Goal: Task Accomplishment & Management: Manage account settings

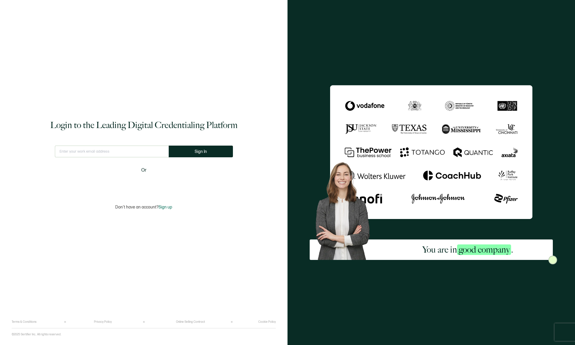
click at [116, 150] on input "text" at bounding box center [112, 151] width 114 height 12
type input "[EMAIL_ADDRESS][DOMAIN_NAME]"
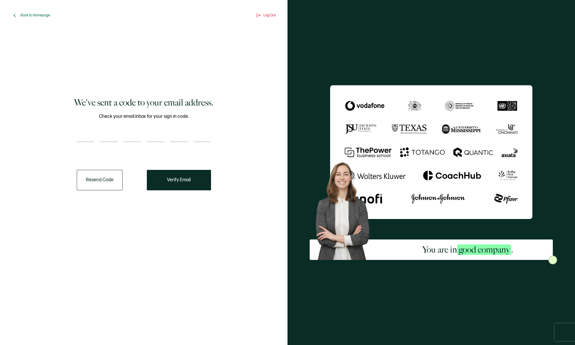
click at [50, 129] on div "We've sent a code to your email address. Check your email inbox for your sign i…" at bounding box center [143, 144] width 255 height 220
click at [91, 145] on div "Check your email inbox for your sign in code." at bounding box center [144, 131] width 134 height 36
click at [65, 136] on div "We've sent a code to your email address. Check your email inbox for your sign i…" at bounding box center [143, 144] width 255 height 220
click at [101, 133] on input "number" at bounding box center [109, 136] width 18 height 12
click at [84, 133] on input "number" at bounding box center [86, 136] width 18 height 12
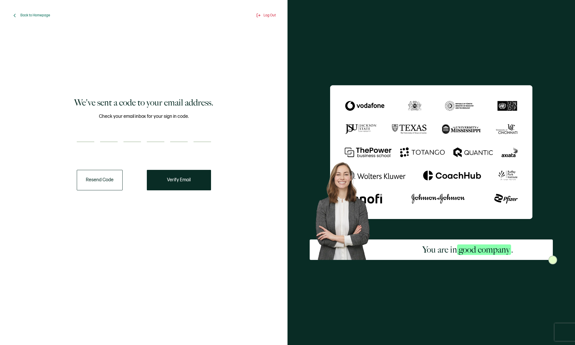
click at [91, 134] on input "number" at bounding box center [86, 136] width 18 height 12
paste input "3"
type input "3"
type input "0"
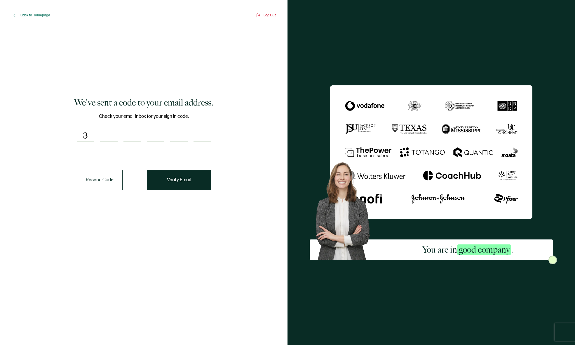
type input "2"
type input "9"
type input "8"
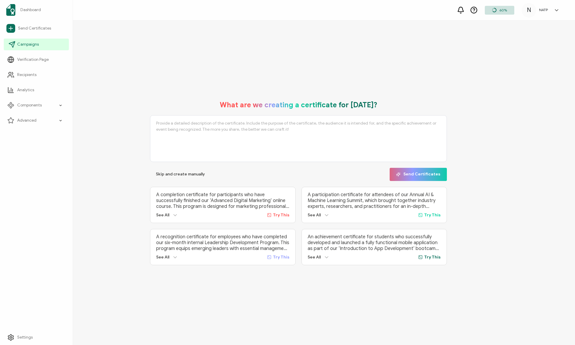
click at [29, 41] on span "Campaigns" at bounding box center [28, 44] width 22 height 6
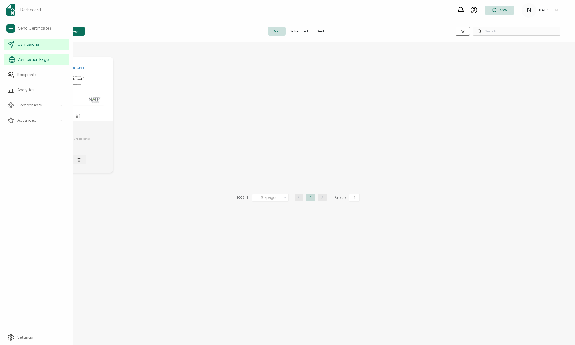
click at [43, 60] on span "Verification Page" at bounding box center [33, 60] width 32 height 6
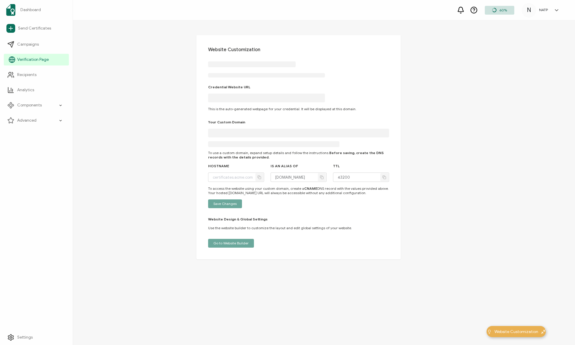
type input "[DOMAIN_NAME]"
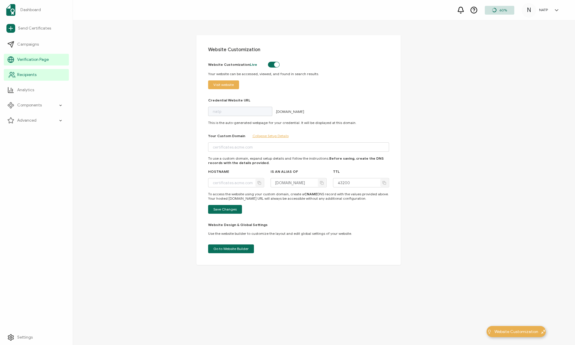
click at [27, 72] on link "Recipients" at bounding box center [36, 75] width 65 height 12
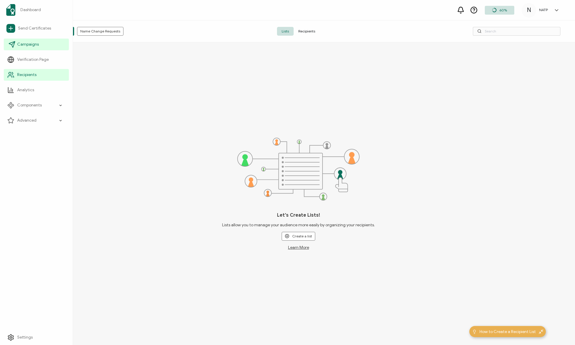
click at [41, 43] on link "Campaigns" at bounding box center [36, 45] width 65 height 12
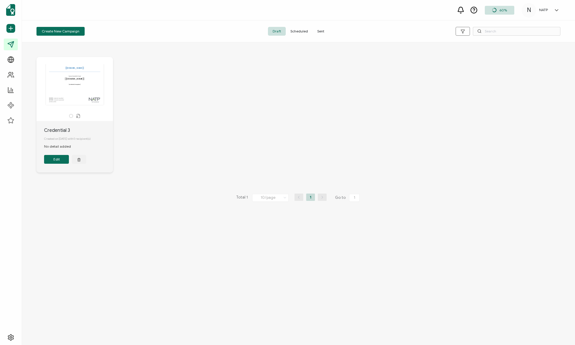
click at [321, 29] on span "Sent" at bounding box center [321, 31] width 16 height 9
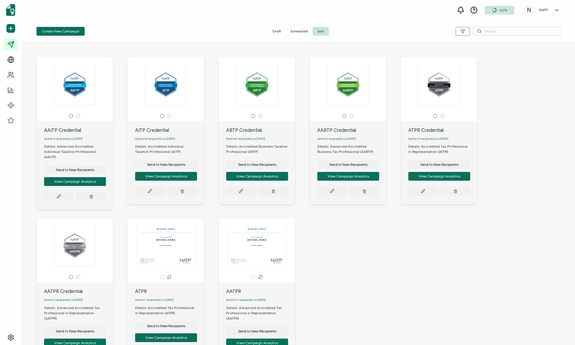
click at [168, 102] on div at bounding box center [165, 84] width 61 height 41
click at [152, 134] on div "Sent to 14 recipient(s) on [DATE]" at bounding box center [169, 139] width 69 height 10
click at [160, 125] on div "AITP Credential Sent to 14 recipient(s) on [DATE] Details: Accredited Individua…" at bounding box center [166, 162] width 76 height 83
click at [160, 128] on div "AITP Credential" at bounding box center [169, 130] width 69 height 7
click at [147, 193] on button at bounding box center [149, 190] width 29 height 9
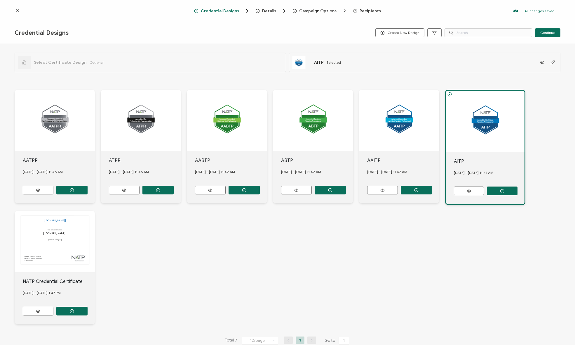
click at [368, 12] on span "Recipients" at bounding box center [370, 11] width 21 height 4
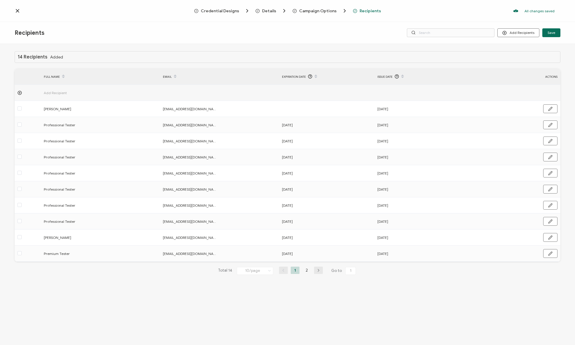
click at [18, 9] on icon at bounding box center [18, 11] width 6 height 6
